Goal: Task Accomplishment & Management: Use online tool/utility

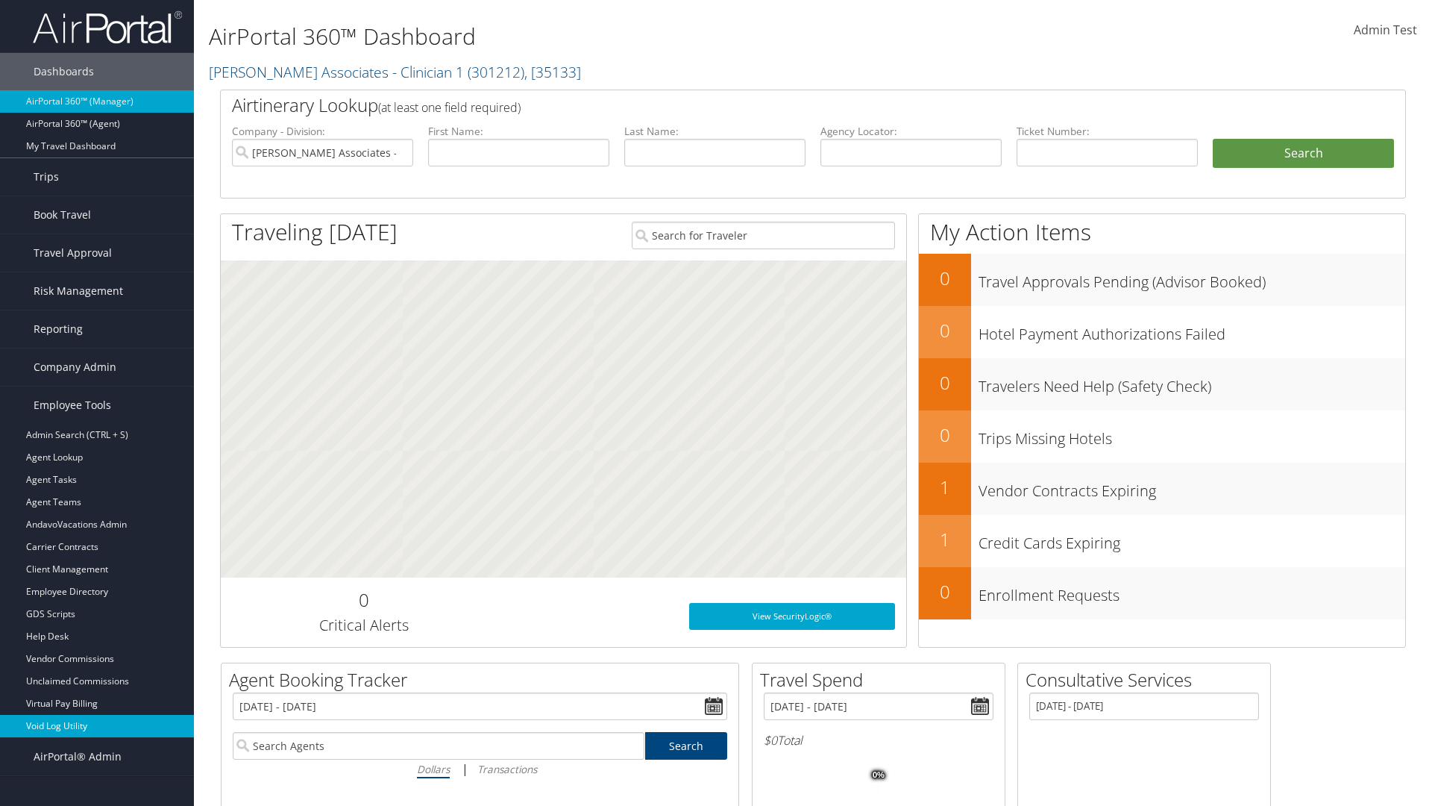
click at [97, 726] on link "Void Log Utility" at bounding box center [97, 726] width 194 height 22
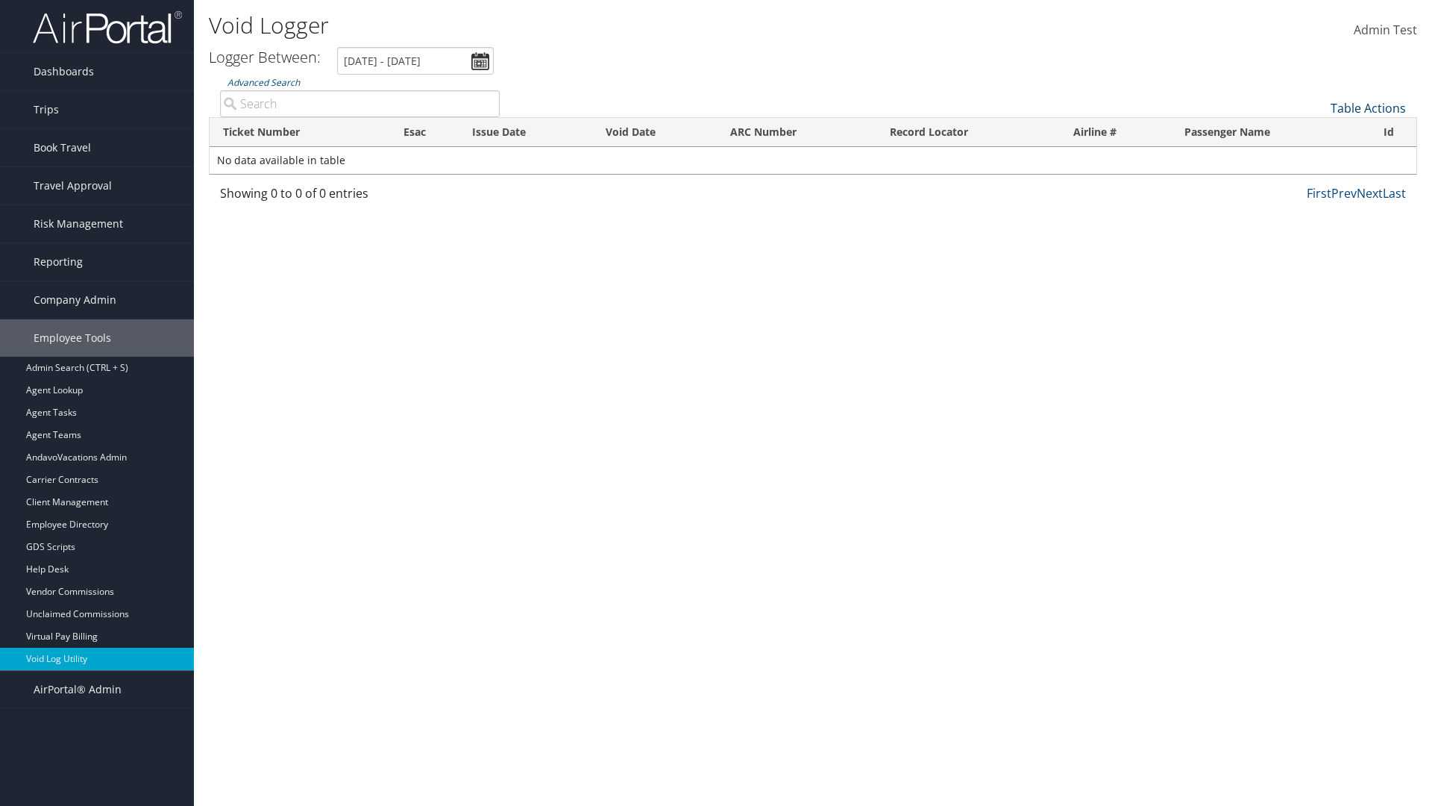
click at [1368, 108] on link "Table Actions" at bounding box center [1368, 108] width 75 height 16
click at [1318, 131] on link "Export as CSV" at bounding box center [1318, 131] width 196 height 25
click at [1368, 108] on link "Table Actions" at bounding box center [1368, 108] width 75 height 16
click at [1318, 145] on link "Column Visibility" at bounding box center [1318, 144] width 196 height 25
click at [1318, 133] on link "Ticket Number" at bounding box center [1318, 132] width 196 height 25
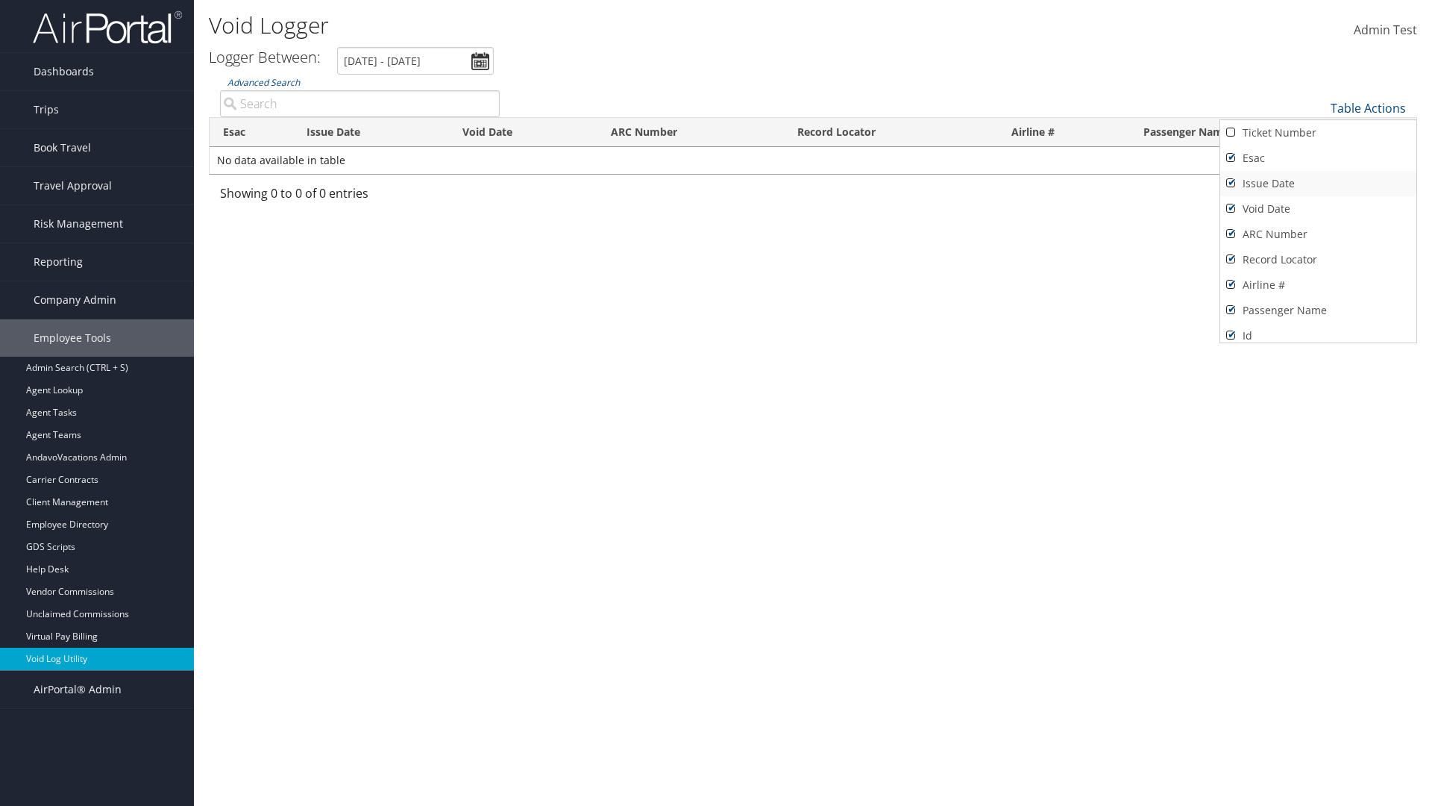
click at [1318, 184] on link "Issue Date" at bounding box center [1318, 183] width 196 height 25
click at [1318, 158] on link "Esac" at bounding box center [1318, 157] width 196 height 25
click at [1318, 209] on link "Void Date" at bounding box center [1318, 208] width 196 height 25
click at [1318, 234] on link "ARC Number" at bounding box center [1318, 234] width 196 height 25
click at [1318, 260] on link "Record Locator" at bounding box center [1318, 259] width 196 height 25
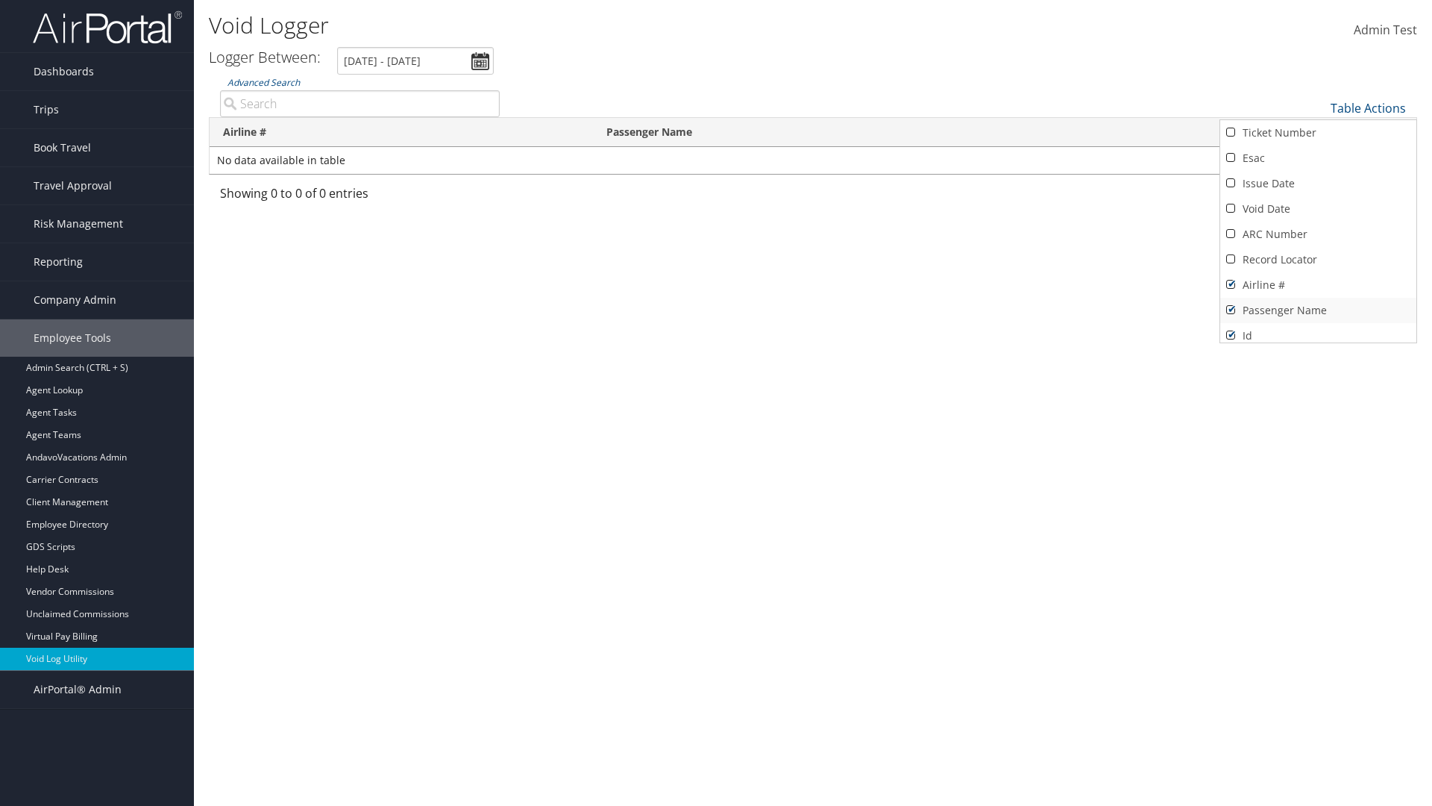
click at [1318, 285] on link "Airline #" at bounding box center [1318, 284] width 196 height 25
click at [1318, 310] on link "Passenger Name" at bounding box center [1318, 310] width 196 height 25
click at [716, 403] on div at bounding box center [716, 403] width 1432 height 806
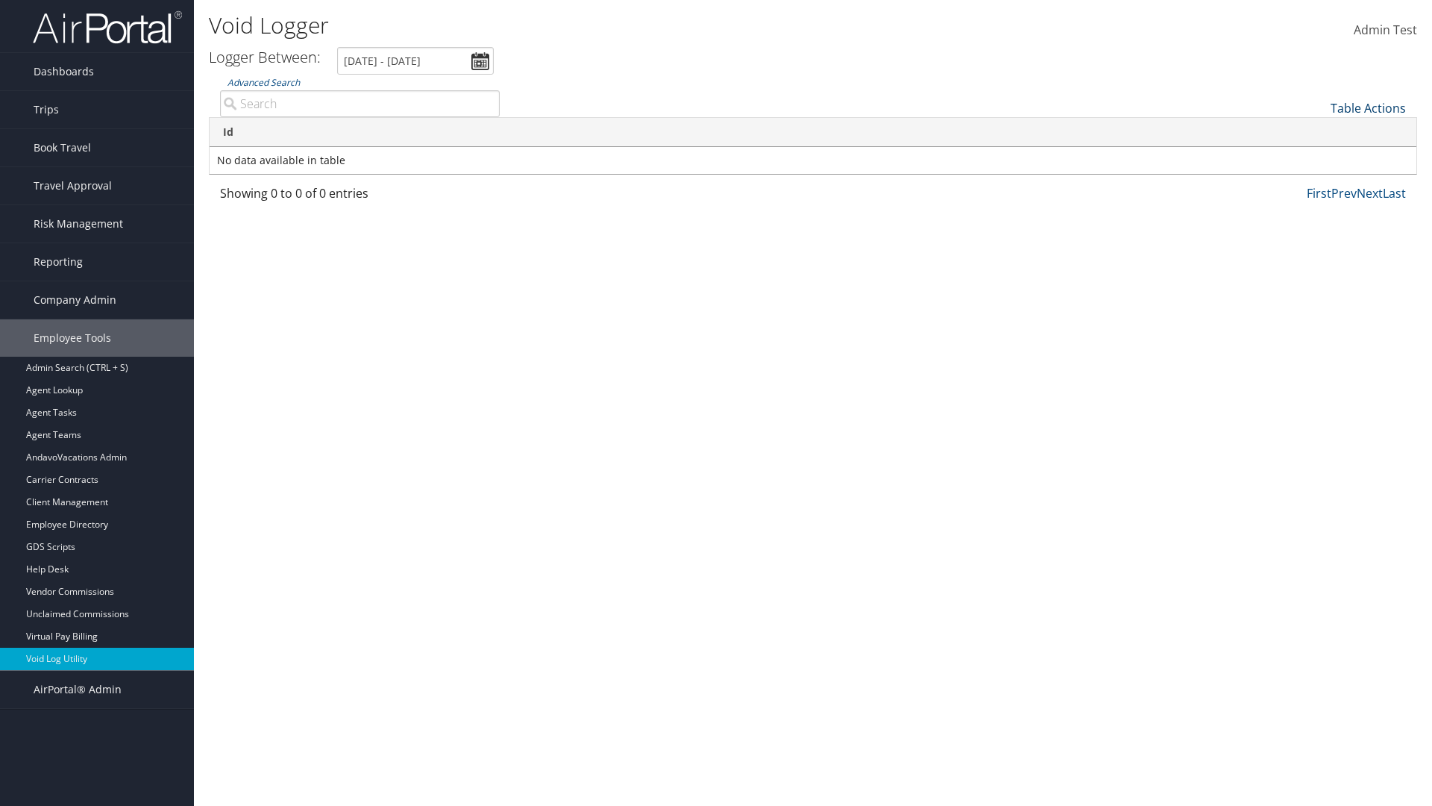
click at [1368, 108] on link "Table Actions" at bounding box center [1368, 108] width 75 height 16
click at [1318, 145] on link "Column Visibility" at bounding box center [1318, 144] width 196 height 25
click at [1318, 133] on link "Ticket Number" at bounding box center [1318, 132] width 196 height 25
click at [1318, 184] on link "Issue Date" at bounding box center [1318, 183] width 196 height 25
click at [1318, 158] on link "Esac" at bounding box center [1318, 157] width 196 height 25
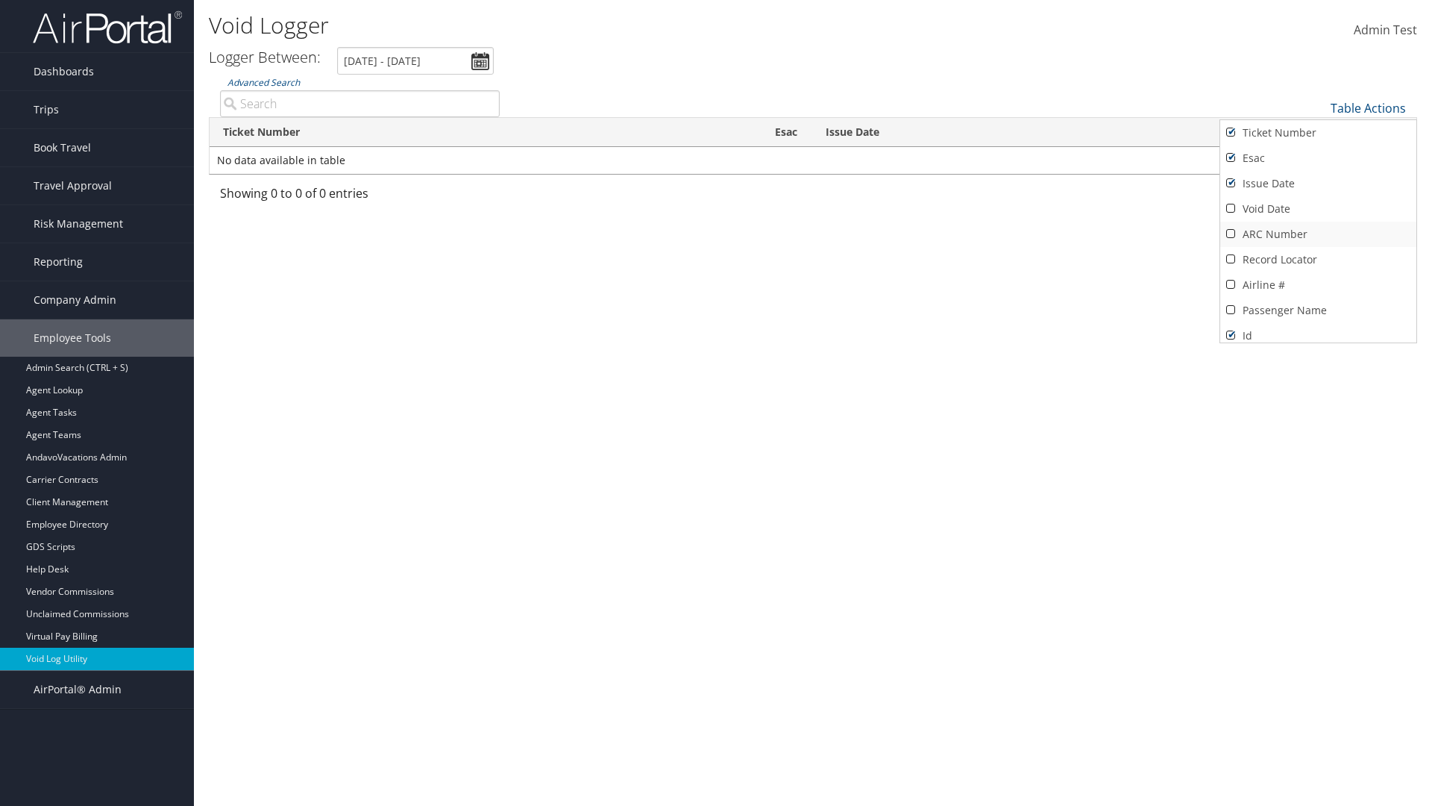
click at [1318, 209] on link "Void Date" at bounding box center [1318, 208] width 196 height 25
click at [1318, 234] on link "ARC Number" at bounding box center [1318, 234] width 196 height 25
click at [1318, 260] on link "Record Locator" at bounding box center [1318, 259] width 196 height 25
click at [1318, 285] on link "Airline #" at bounding box center [1318, 284] width 196 height 25
click at [1318, 310] on link "Passenger Name" at bounding box center [1318, 310] width 196 height 25
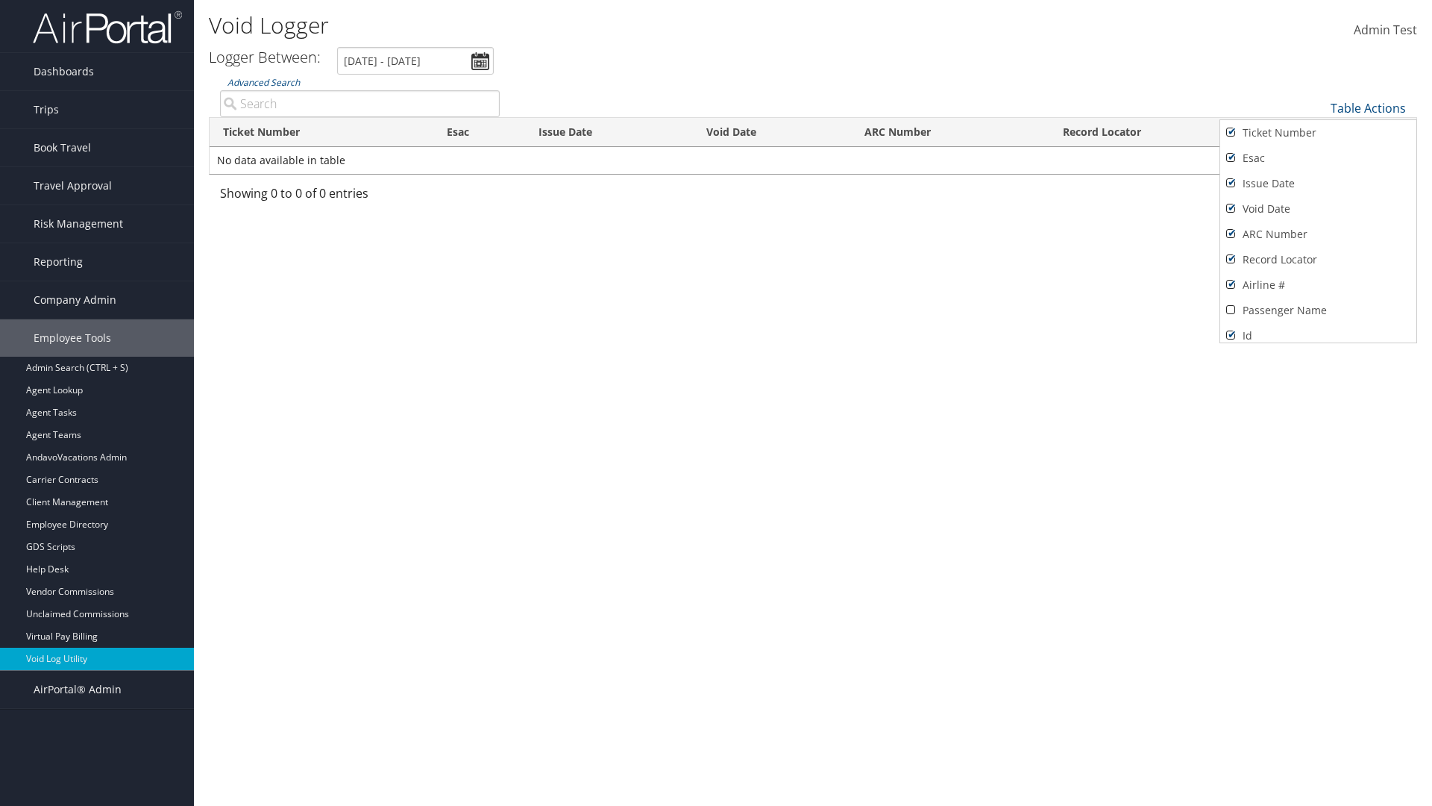
click at [716, 403] on div at bounding box center [716, 403] width 1432 height 806
